Goal: Task Accomplishment & Management: Manage account settings

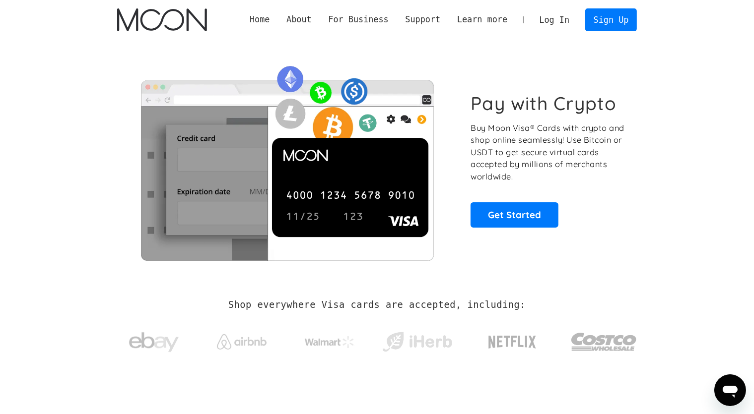
click at [556, 25] on link "Log In" at bounding box center [554, 20] width 47 height 22
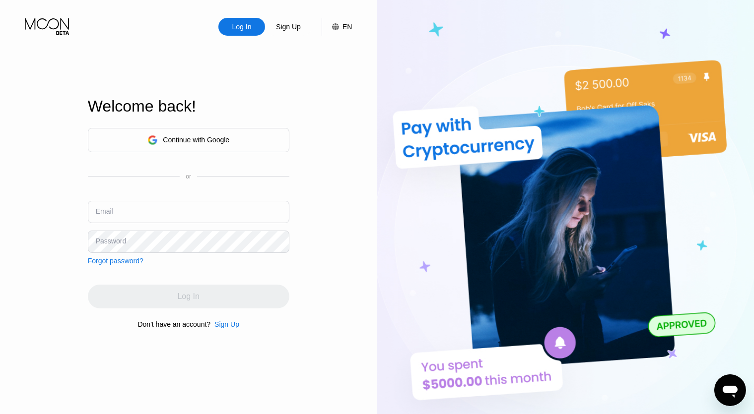
click at [218, 136] on div "Continue with Google" at bounding box center [196, 140] width 66 height 8
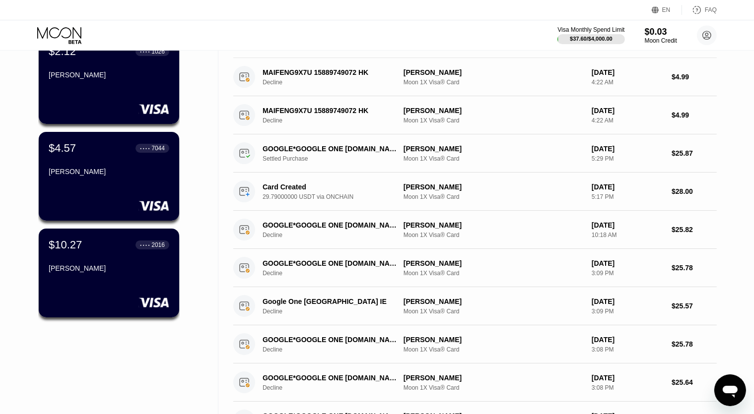
scroll to position [105, 0]
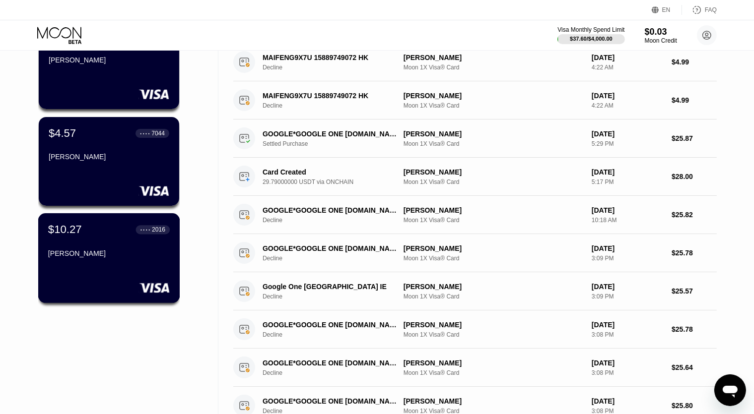
click at [157, 257] on div "Krasnova Ekaterina" at bounding box center [109, 254] width 122 height 8
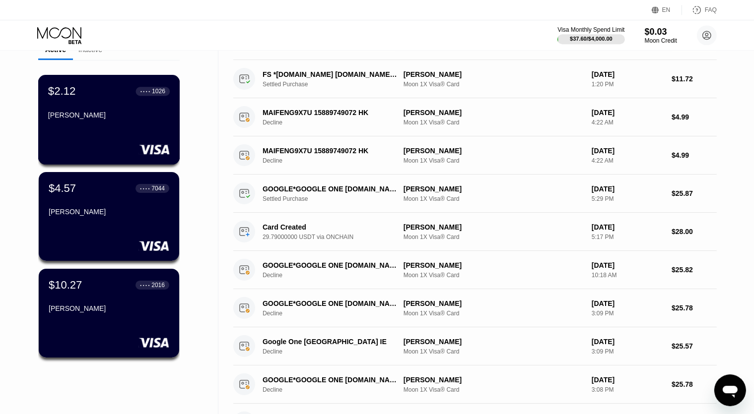
scroll to position [105, 0]
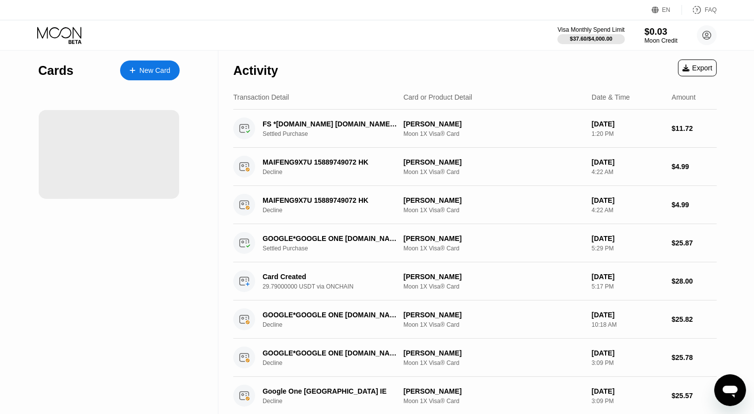
click at [667, 35] on div "$0.03" at bounding box center [660, 31] width 33 height 10
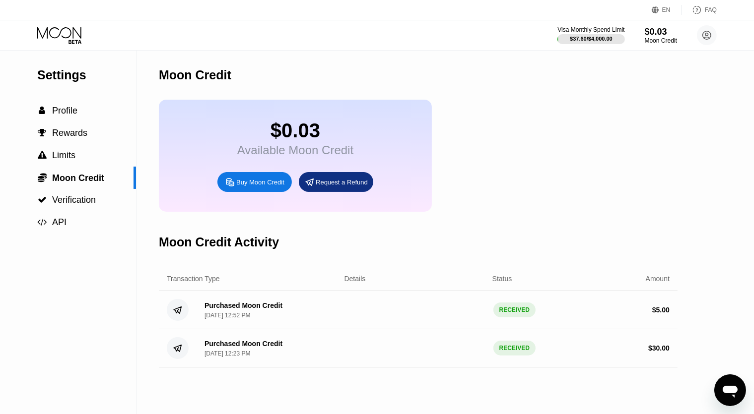
click at [271, 187] on div "Buy Moon Credit" at bounding box center [260, 182] width 48 height 8
type input "0"
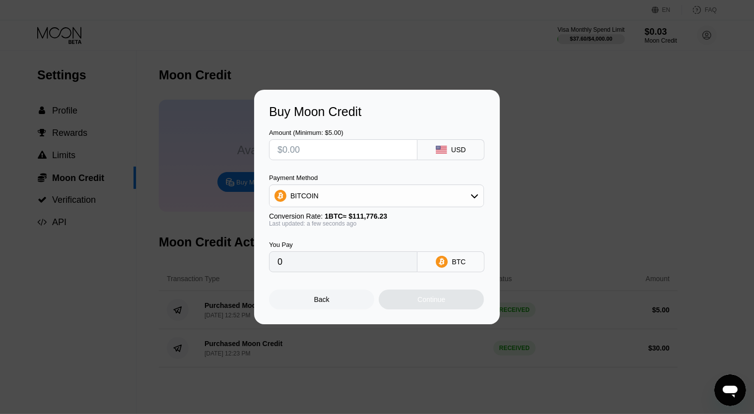
click at [337, 151] on input "text" at bounding box center [342, 150] width 131 height 20
click at [353, 201] on div "BITCOIN" at bounding box center [376, 196] width 214 height 20
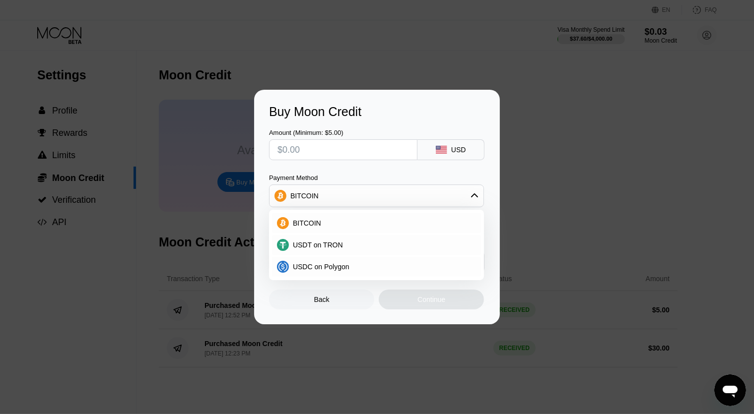
click at [213, 164] on div "Buy Moon Credit Amount (Minimum: $5.00) USD Payment Method BITCOIN BITCOIN USDT…" at bounding box center [377, 207] width 754 height 235
click at [313, 302] on div "Back" at bounding box center [321, 300] width 105 height 20
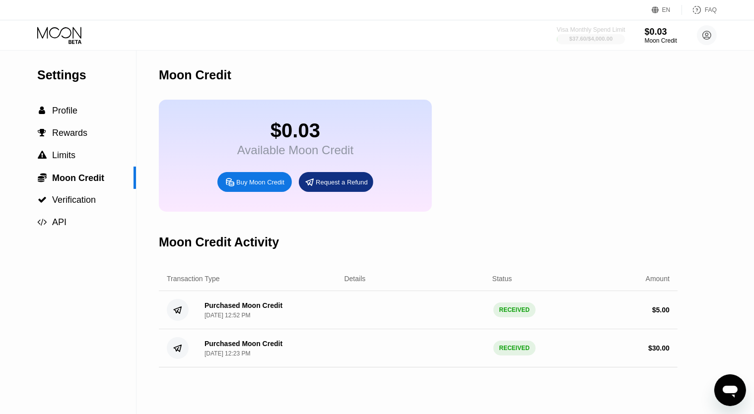
click at [575, 37] on div "$37.60 / $4,000.00" at bounding box center [590, 39] width 43 height 6
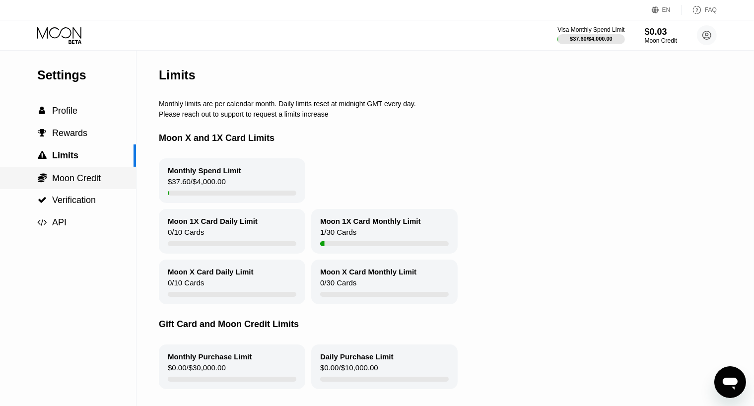
click at [92, 174] on div " Moon Credit" at bounding box center [68, 178] width 136 height 22
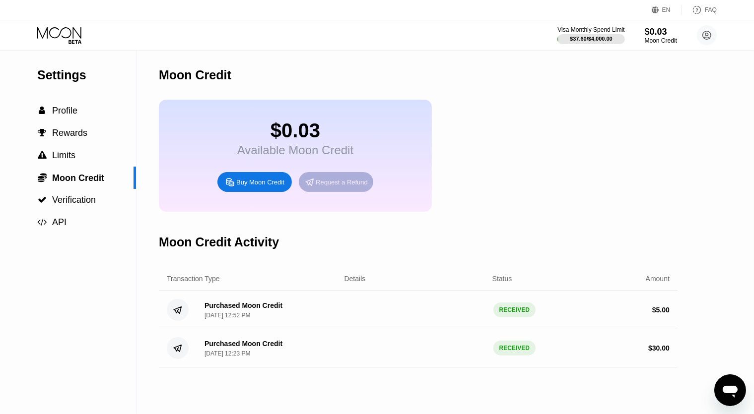
click at [317, 187] on div "Request a Refund" at bounding box center [342, 182] width 52 height 8
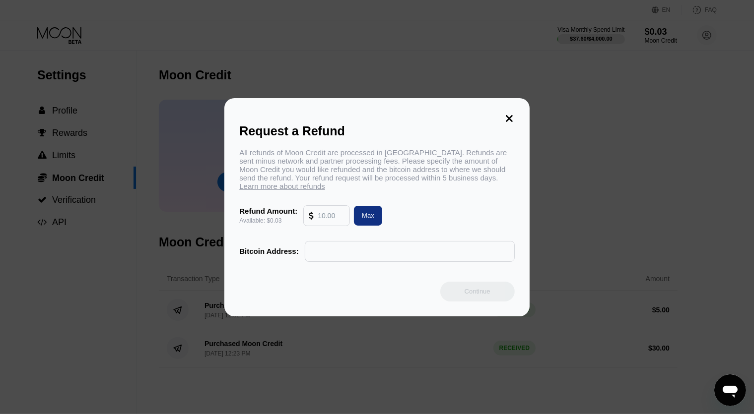
click at [521, 116] on div "Request a Refund All refunds of Moon Credit are processed in Bitcoin. Refunds a…" at bounding box center [376, 207] width 305 height 218
click at [511, 116] on icon at bounding box center [509, 118] width 7 height 7
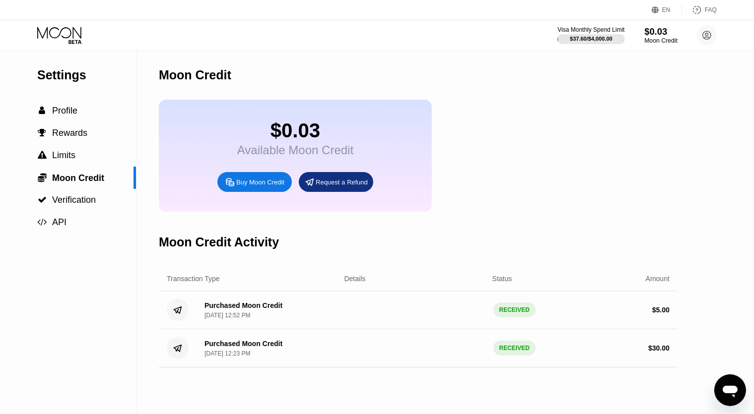
click at [659, 38] on div "Moon Credit" at bounding box center [660, 40] width 33 height 7
click at [67, 113] on span "Profile" at bounding box center [64, 111] width 25 height 10
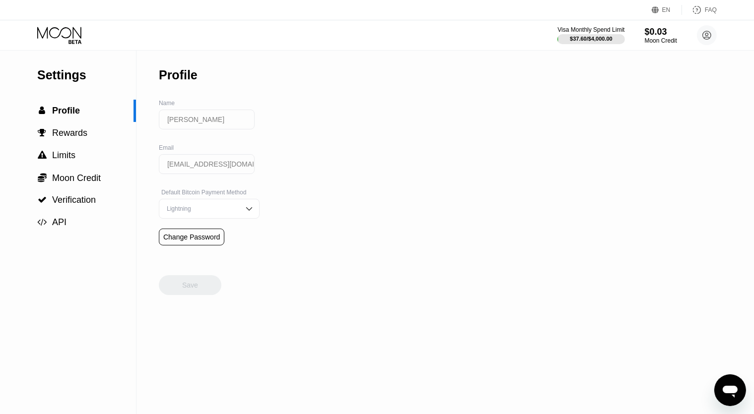
click at [55, 36] on icon at bounding box center [60, 35] width 46 height 17
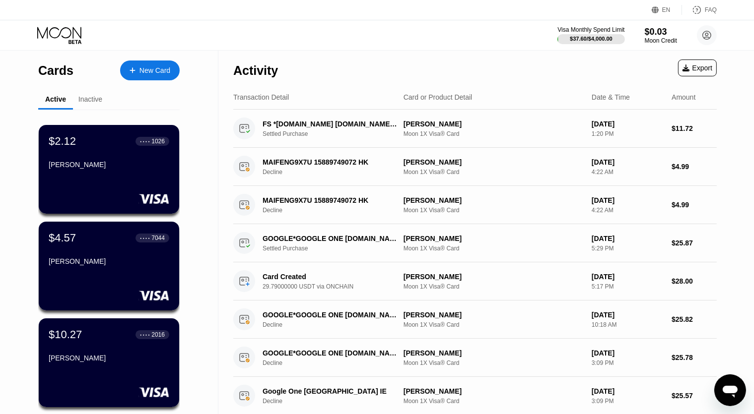
click at [151, 183] on div "$2.12 ● ● ● ● 1026 Krasnova Ekaterina" at bounding box center [109, 169] width 140 height 89
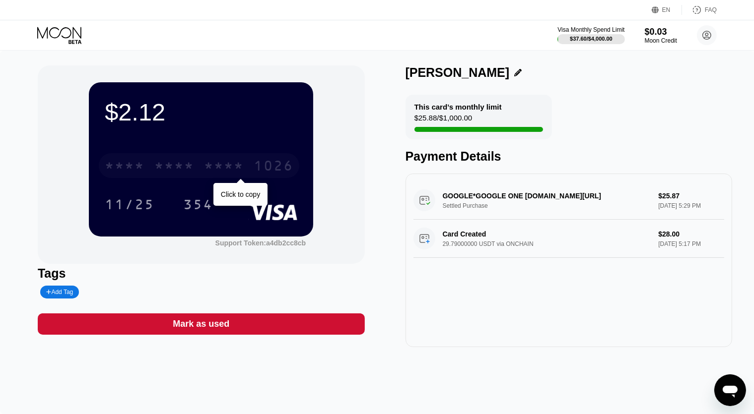
click at [233, 168] on div "* * * *" at bounding box center [224, 167] width 40 height 16
